Goal: Task Accomplishment & Management: Use online tool/utility

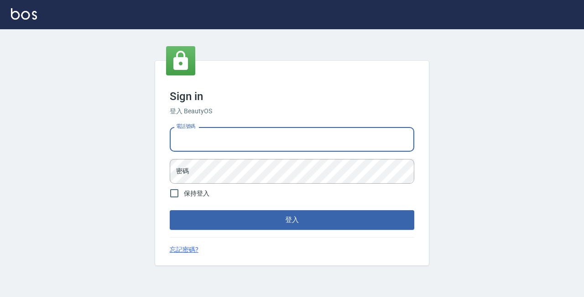
click at [181, 136] on input "電話號碼" at bounding box center [292, 139] width 245 height 25
type input "89729295"
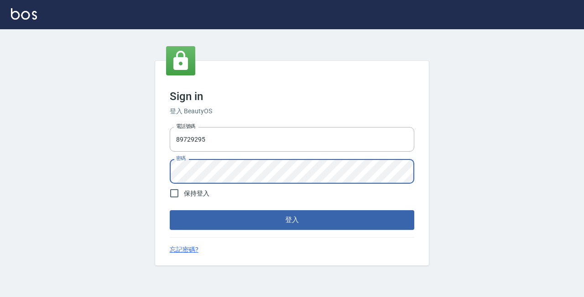
click at [170, 210] on button "登入" at bounding box center [292, 219] width 245 height 19
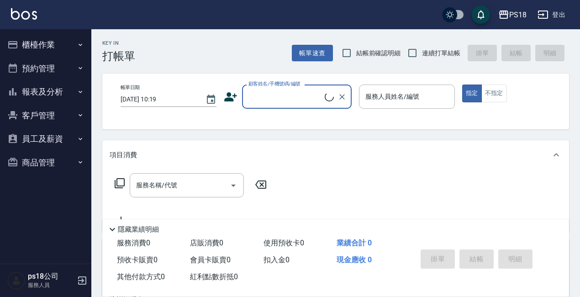
click at [37, 42] on button "櫃檯作業" at bounding box center [46, 45] width 84 height 24
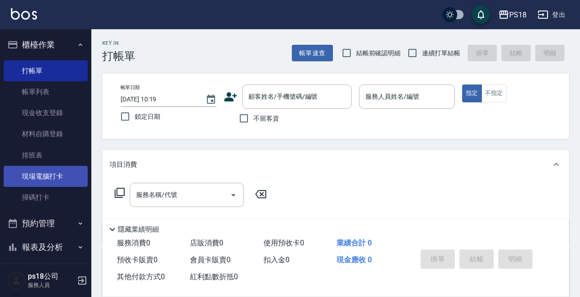
click at [52, 179] on link "現場電腦打卡" at bounding box center [46, 176] width 84 height 21
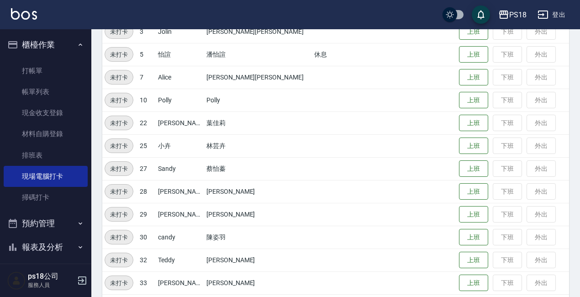
scroll to position [227, 0]
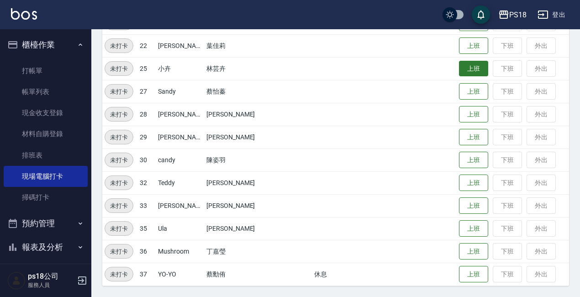
click at [459, 67] on button "上班" at bounding box center [473, 69] width 29 height 16
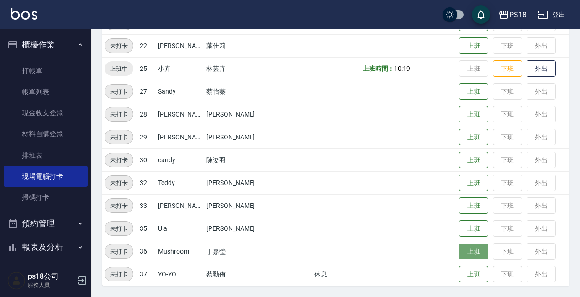
click at [459, 250] on button "上班" at bounding box center [473, 251] width 29 height 16
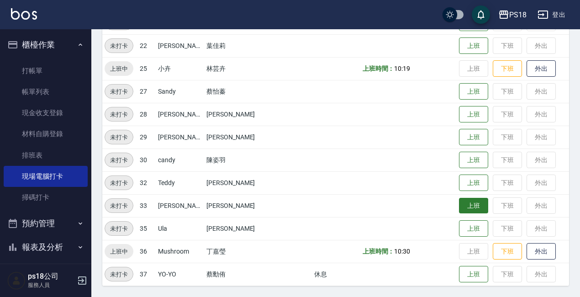
click at [459, 205] on button "上班" at bounding box center [473, 206] width 29 height 16
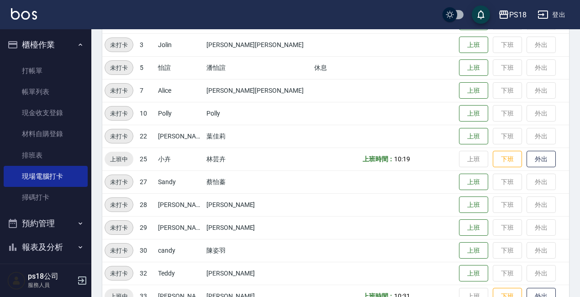
scroll to position [136, 0]
click at [460, 42] on button "上班" at bounding box center [473, 46] width 29 height 16
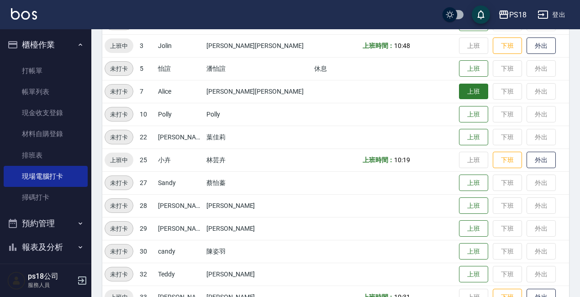
drag, startPoint x: 456, startPoint y: 95, endPoint x: 447, endPoint y: 95, distance: 9.1
click at [459, 95] on button "上班" at bounding box center [473, 92] width 29 height 16
